Goal: Task Accomplishment & Management: Manage account settings

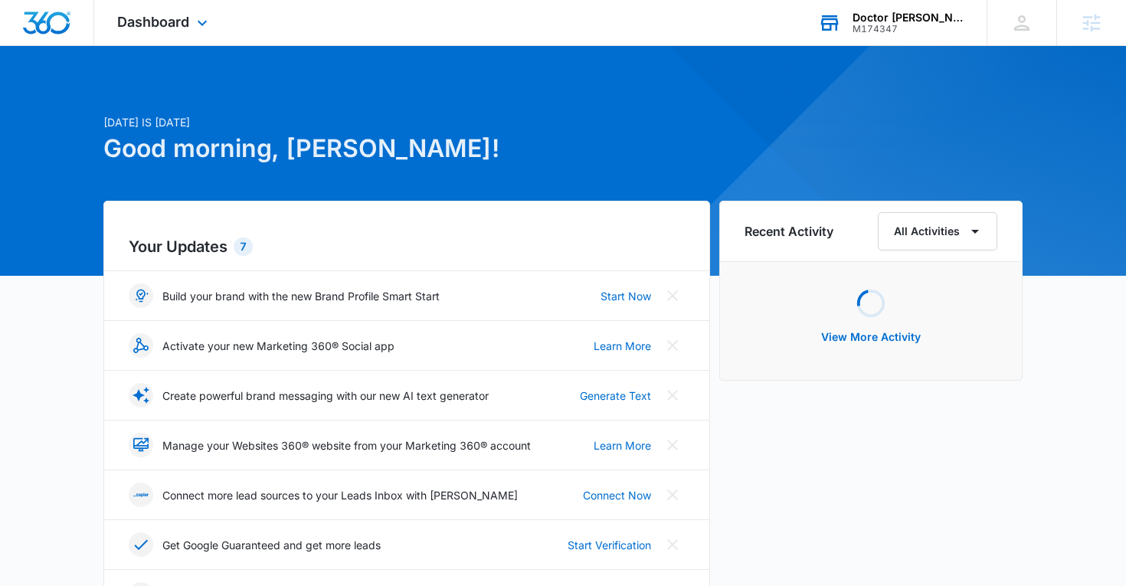
click at [857, 21] on div "Doctor Tom Ferraro M174347 Your Accounts View All" at bounding box center [890, 22] width 191 height 45
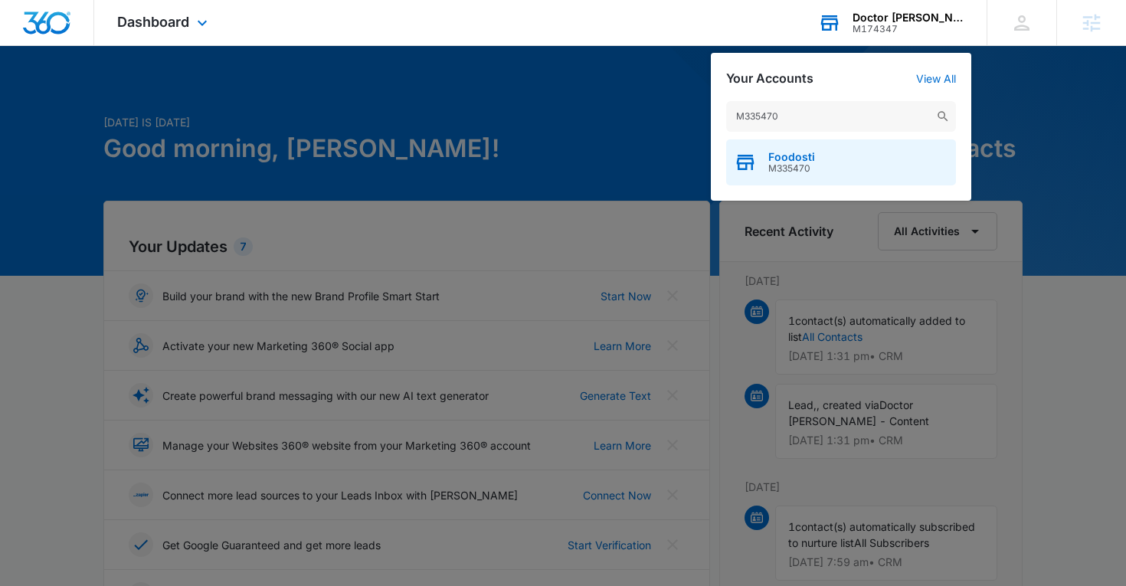
type input "M335470"
click at [795, 155] on span "Foodosti" at bounding box center [791, 157] width 47 height 12
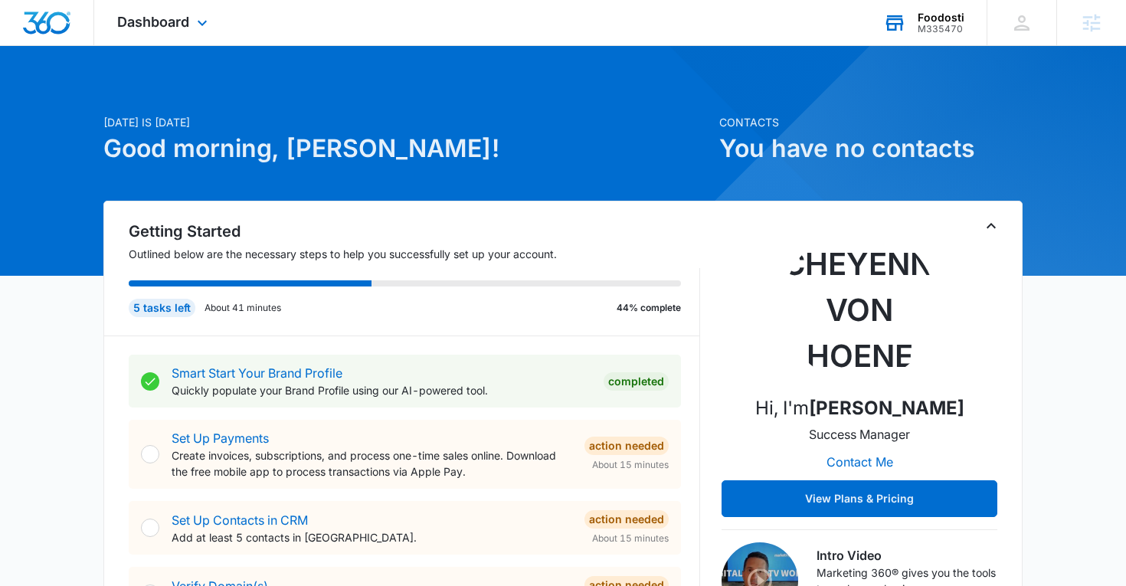
click at [189, 25] on div "Dashboard Apps Reputation Forms CRM Email Social Content Ads Intelligence Files…" at bounding box center [164, 22] width 140 height 45
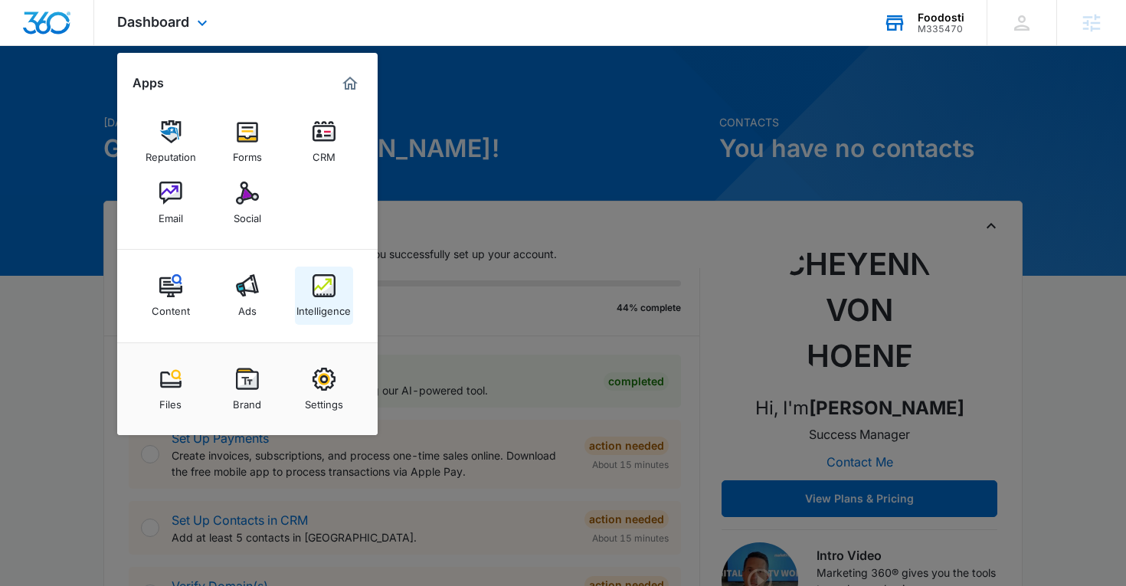
click at [321, 290] on img at bounding box center [324, 285] width 23 height 23
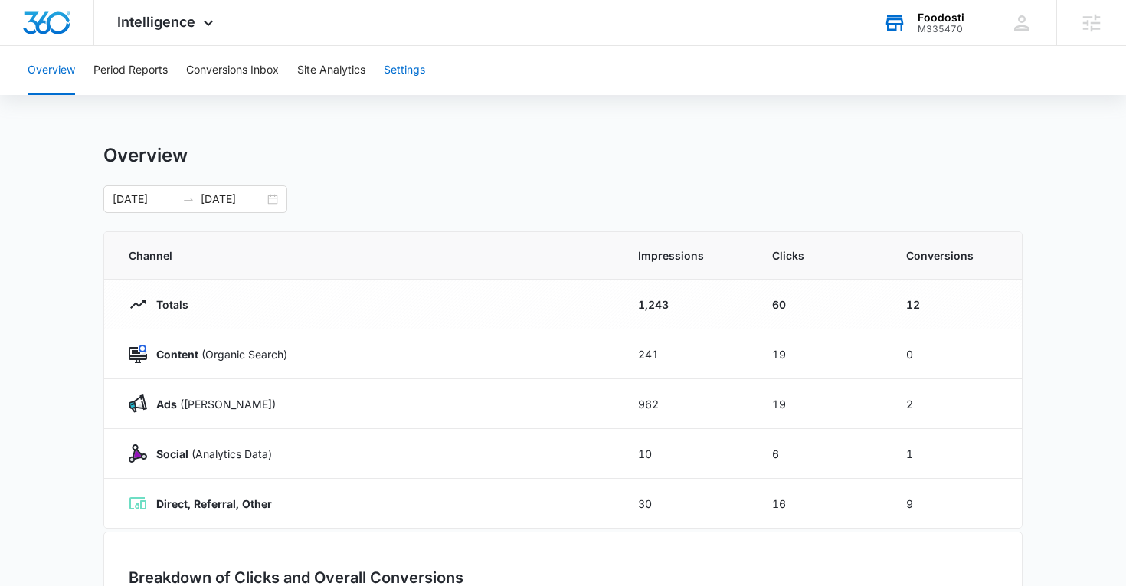
click at [396, 78] on button "Settings" at bounding box center [404, 70] width 41 height 49
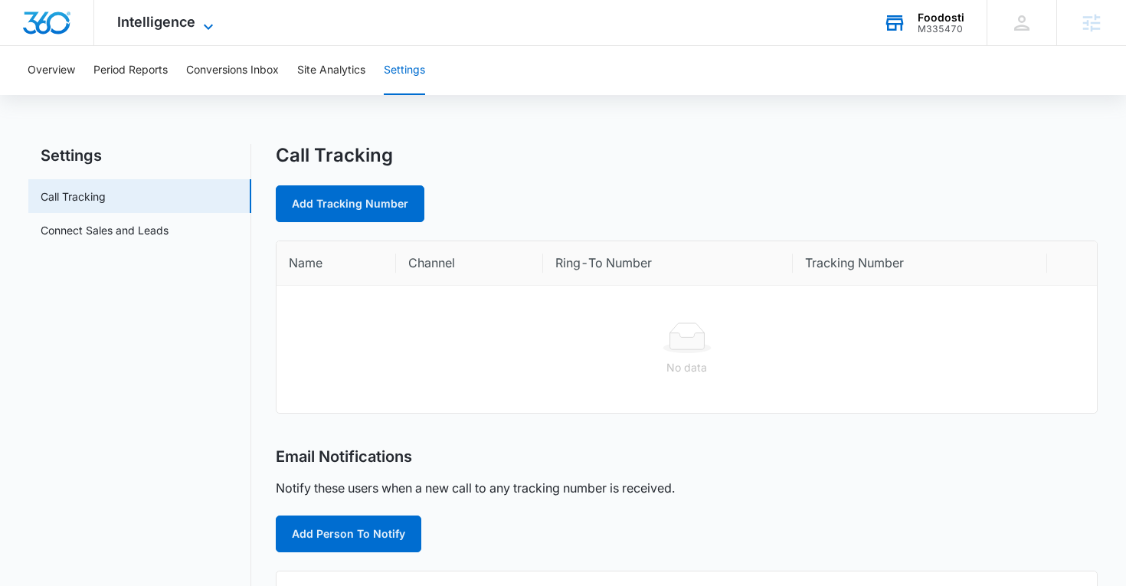
click at [186, 27] on span "Intelligence" at bounding box center [156, 22] width 78 height 16
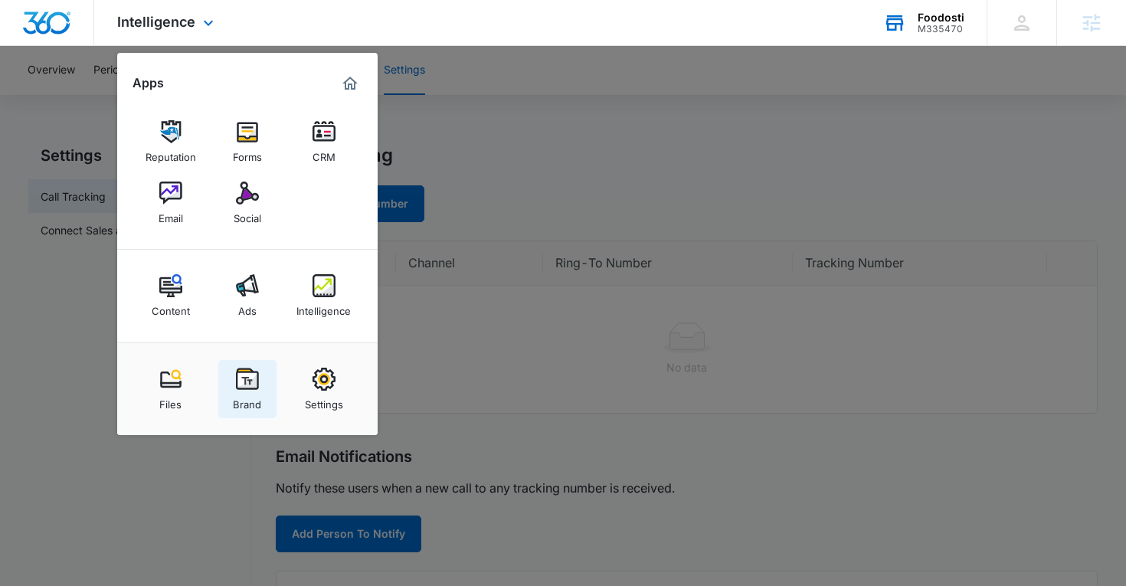
click at [239, 387] on img at bounding box center [247, 379] width 23 height 23
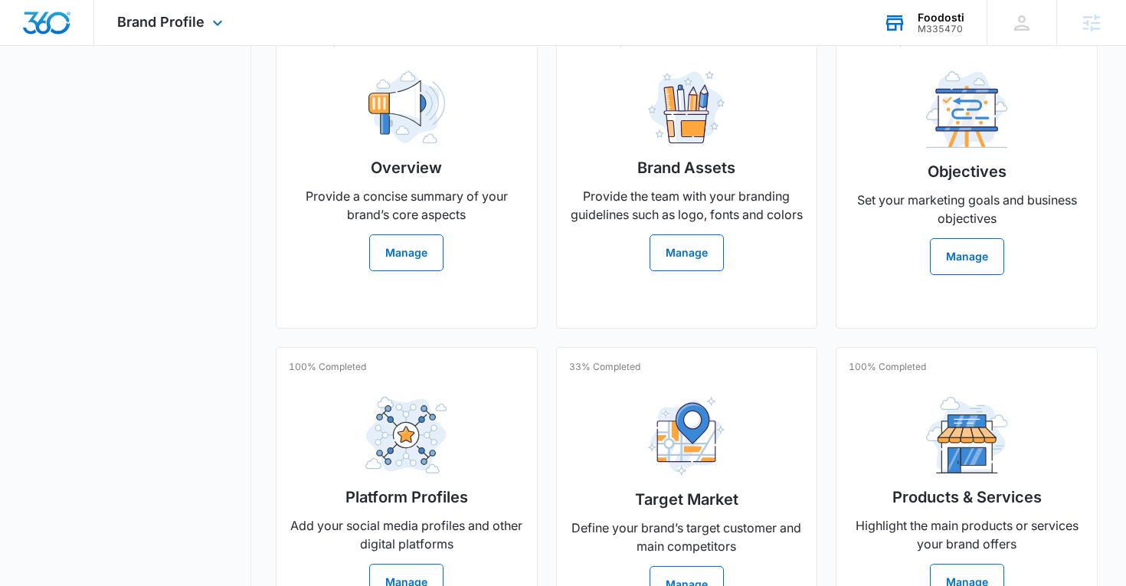
scroll to position [377, 0]
click at [346, 270] on div "Overview Provide a concise summary of your brand’s core aspects Manage" at bounding box center [407, 164] width 236 height 212
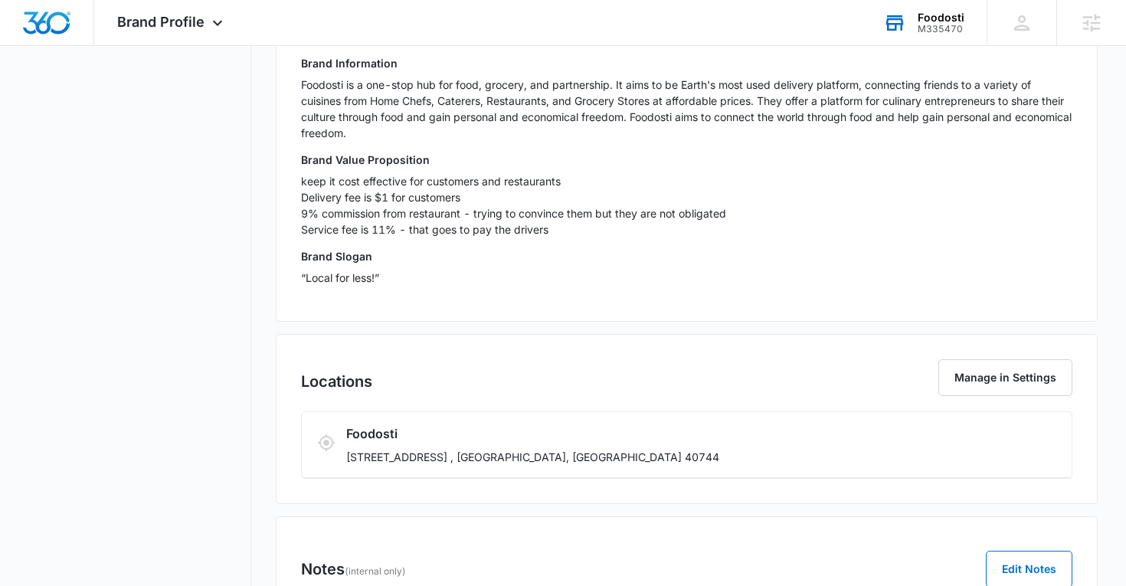
scroll to position [560, 0]
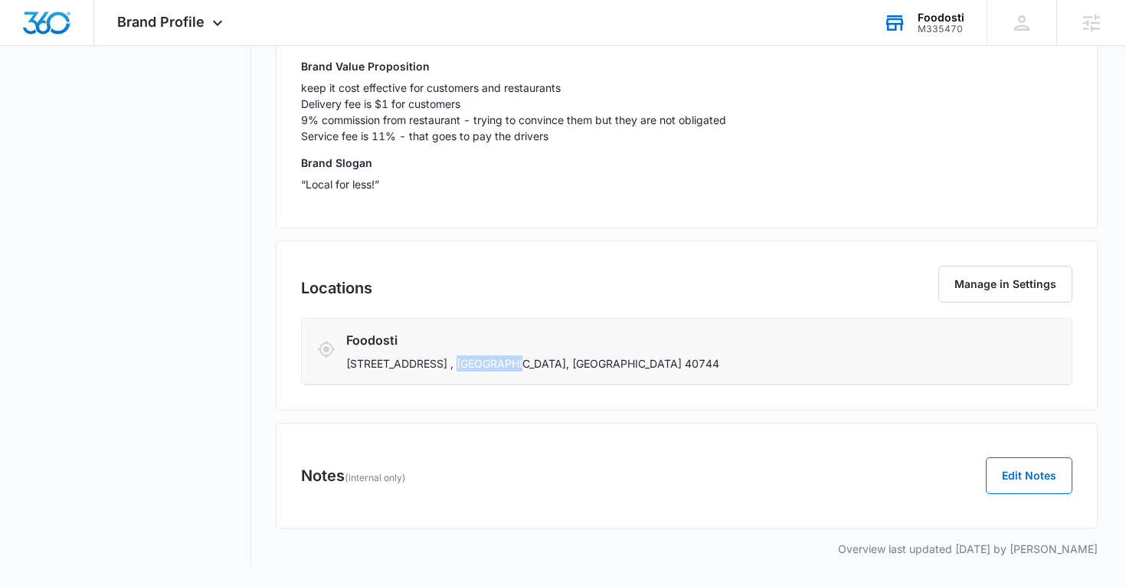
drag, startPoint x: 447, startPoint y: 361, endPoint x: 502, endPoint y: 364, distance: 56.0
click at [502, 364] on p "122 Pinewood Ct. , London, KY 40744" at bounding box center [615, 363] width 538 height 16
copy p "London, KY"
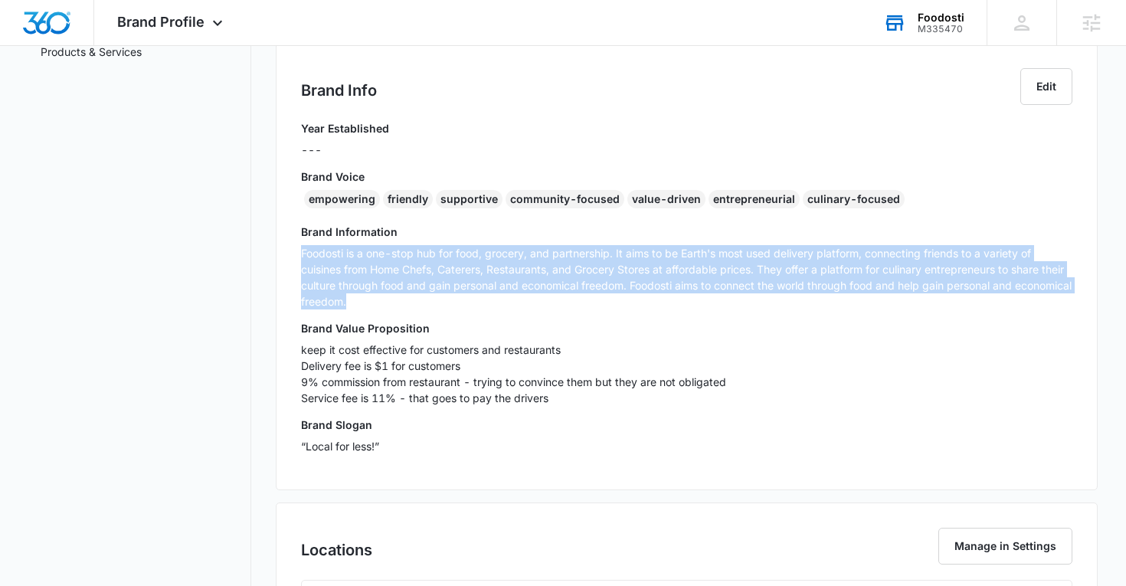
drag, startPoint x: 301, startPoint y: 253, endPoint x: 424, endPoint y: 294, distance: 129.3
click at [424, 295] on p "Foodosti is a one-stop hub for food, grocery, and partnership. It aims to be Ea…" at bounding box center [687, 277] width 772 height 64
copy p "Foodosti is a one-stop hub for food, grocery, and partnership. It aims to be Ea…"
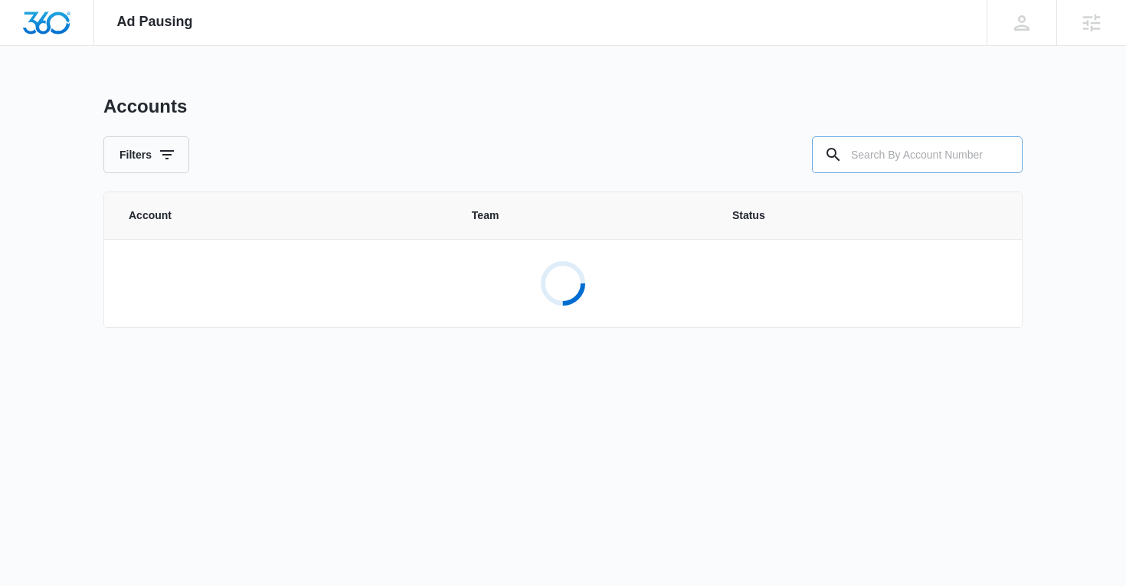
click at [877, 164] on input "text" at bounding box center [917, 154] width 211 height 37
paste input "M335470"
type input "M335470"
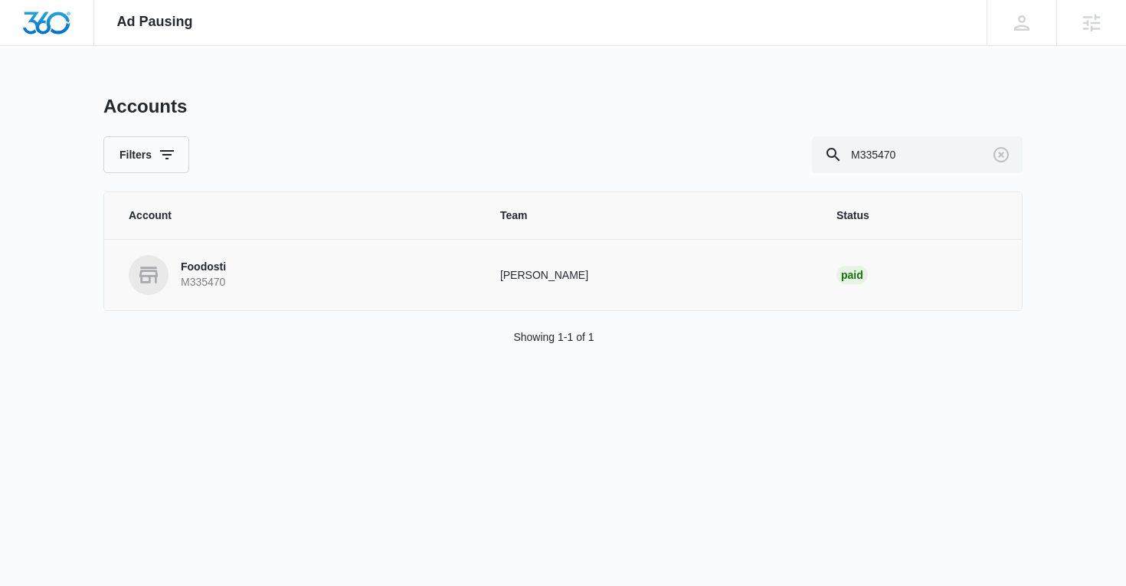
click at [210, 266] on p "Foodosti" at bounding box center [203, 267] width 45 height 15
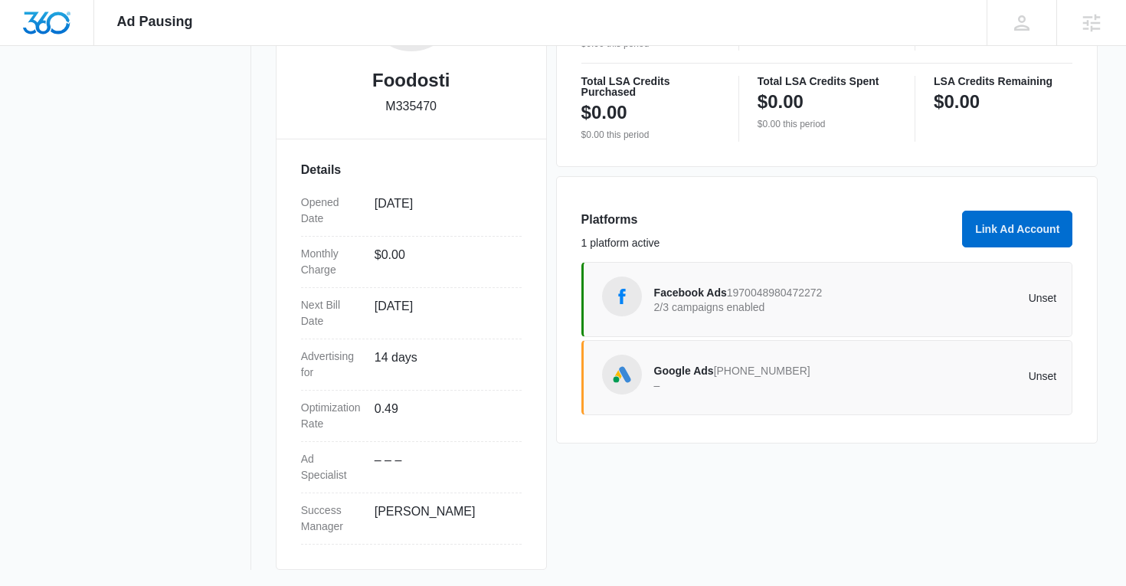
scroll to position [336, 0]
